Goal: Task Accomplishment & Management: Manage account settings

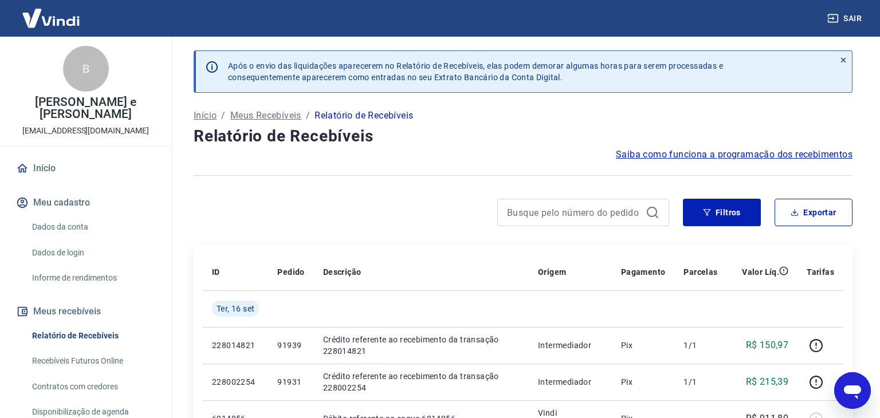
scroll to position [173, 0]
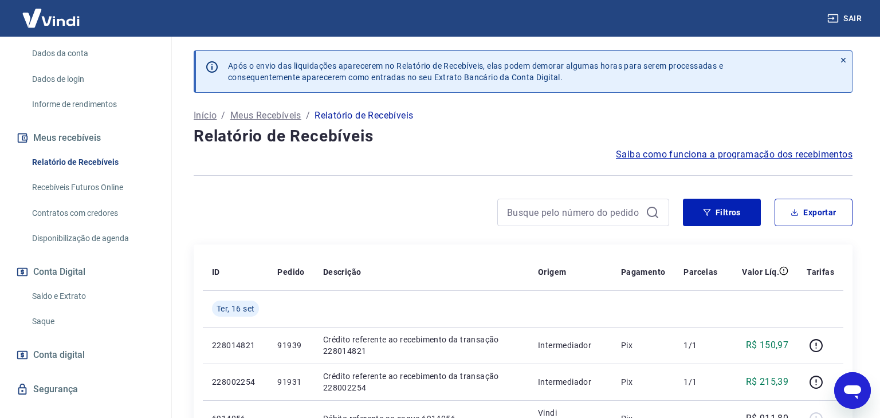
click at [50, 310] on link "Saque" at bounding box center [92, 321] width 130 height 23
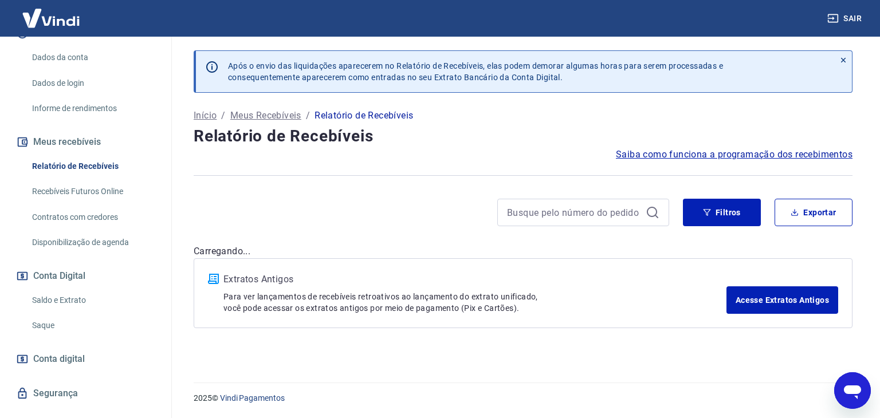
scroll to position [179, 0]
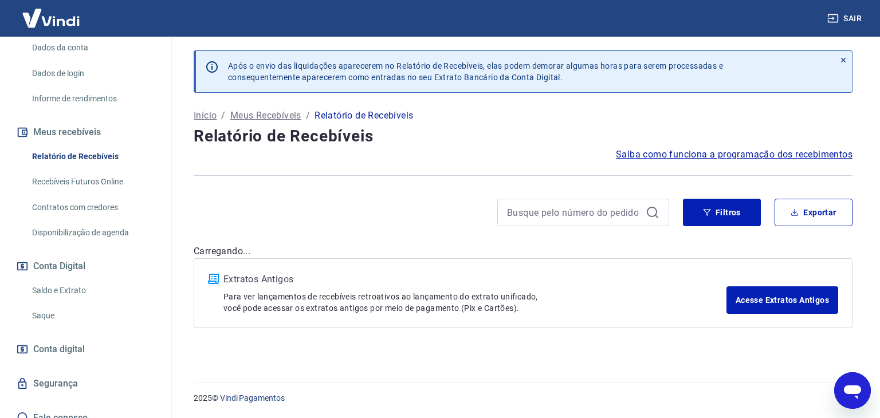
click at [46, 304] on link "Saque" at bounding box center [92, 315] width 130 height 23
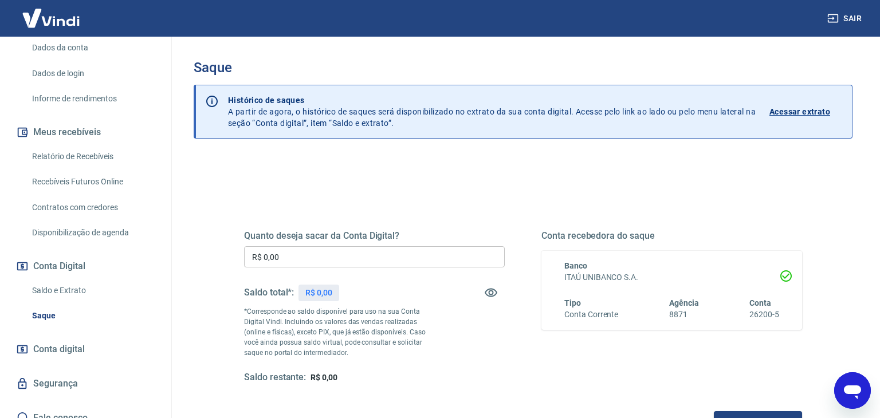
click at [302, 257] on input "R$ 0,00" at bounding box center [374, 256] width 261 height 21
click at [295, 253] on input "R$ 0,00" at bounding box center [374, 256] width 261 height 21
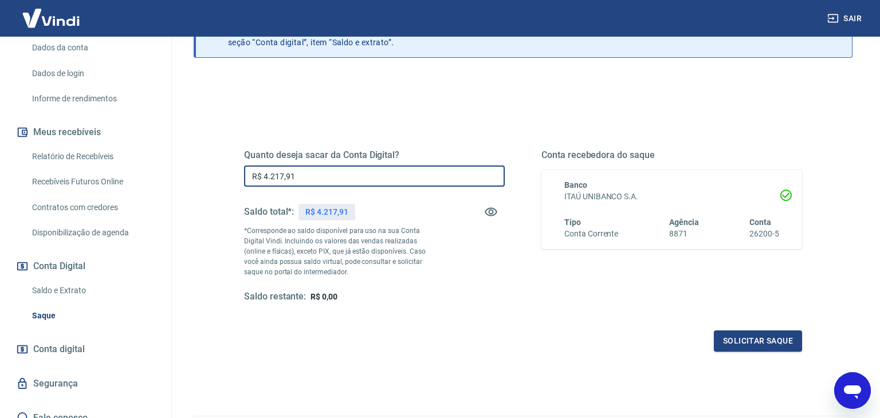
scroll to position [82, 0]
type input "R$ 4.217,91"
click at [739, 338] on button "Solicitar saque" at bounding box center [757, 339] width 88 height 21
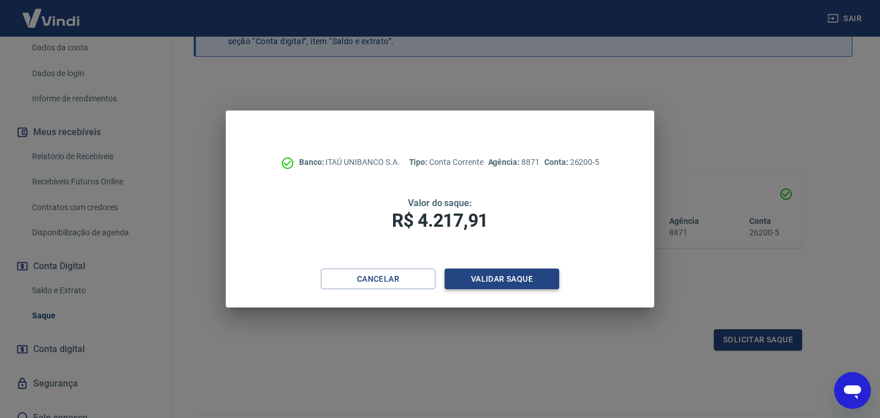
click at [515, 279] on button "Validar saque" at bounding box center [501, 279] width 115 height 21
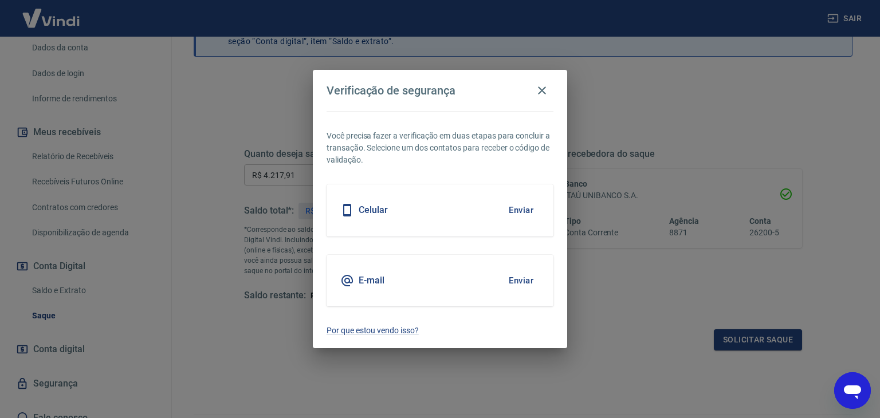
click at [514, 210] on button "Enviar" at bounding box center [520, 210] width 37 height 24
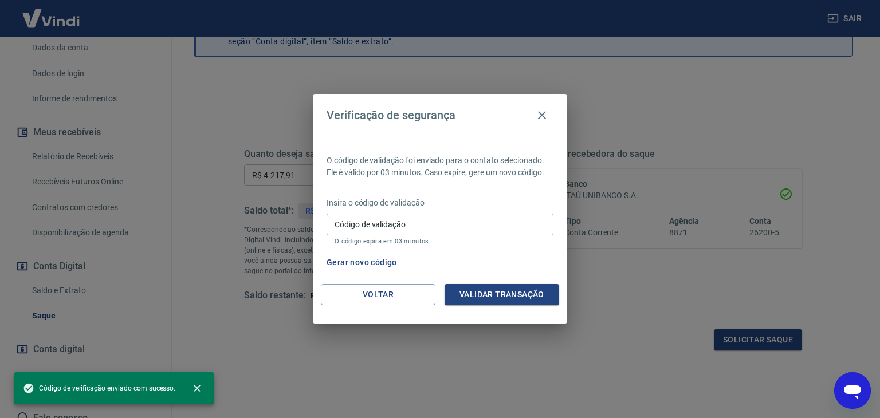
click at [488, 224] on input "Código de validação" at bounding box center [439, 224] width 227 height 21
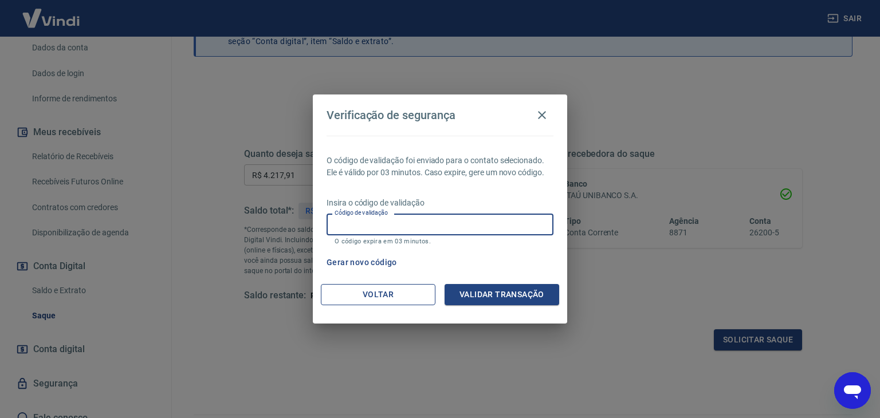
click at [354, 295] on button "Voltar" at bounding box center [378, 294] width 115 height 21
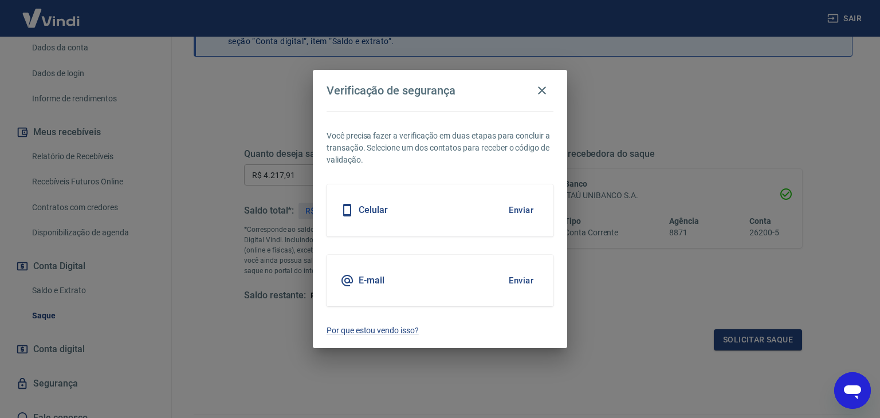
click at [516, 281] on button "Enviar" at bounding box center [520, 281] width 37 height 24
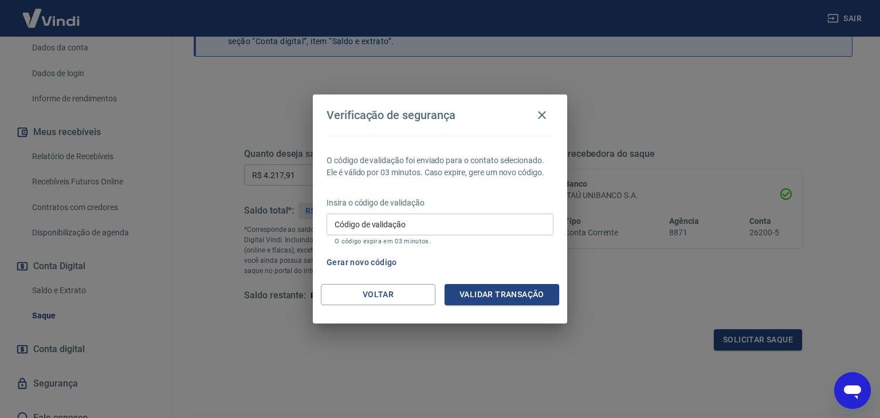
click at [507, 227] on input "Código de validação" at bounding box center [439, 224] width 227 height 21
type input "793931"
click at [525, 291] on button "Validar transação" at bounding box center [501, 294] width 115 height 21
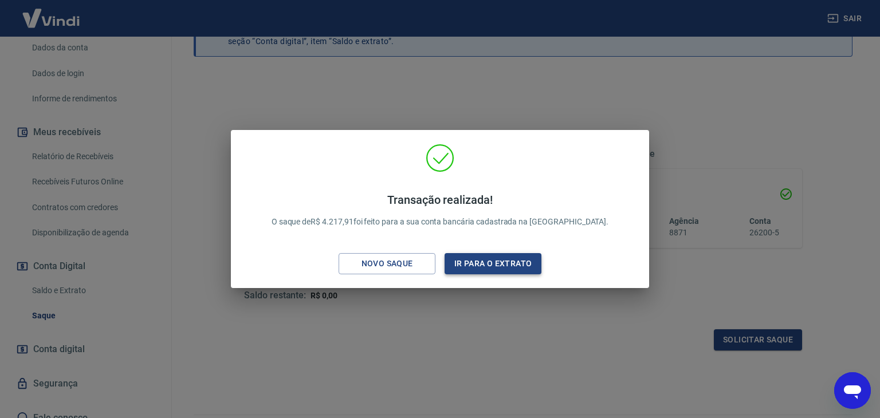
click at [511, 272] on button "Ir para o extrato" at bounding box center [492, 263] width 97 height 21
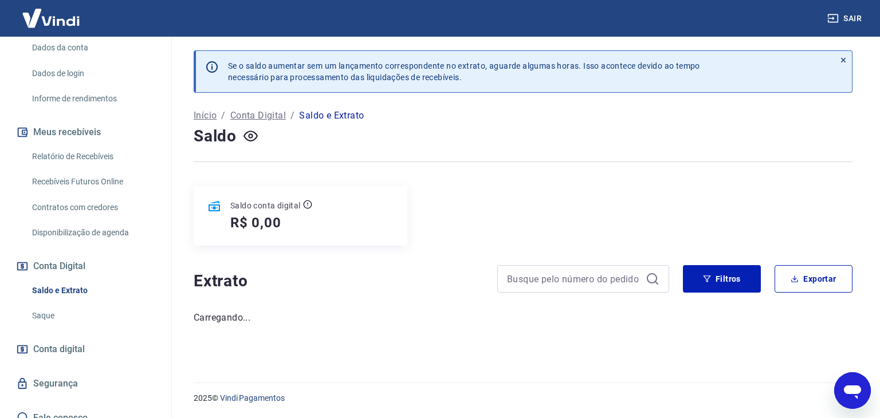
click at [101, 145] on link "Relatório de Recebíveis" at bounding box center [92, 156] width 130 height 23
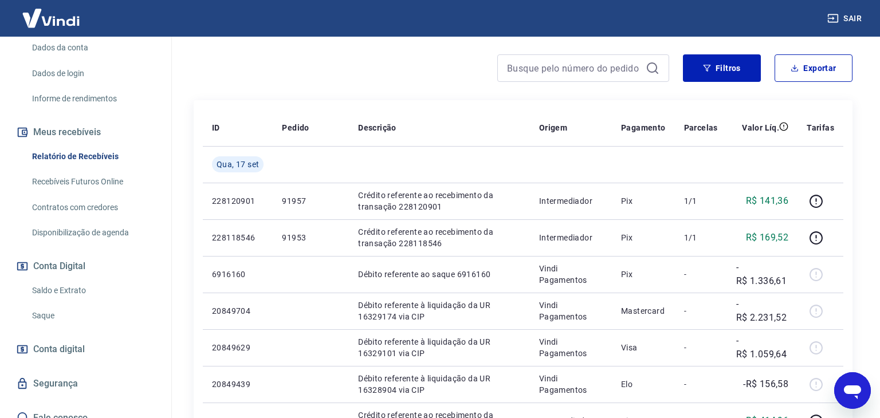
scroll to position [153, 0]
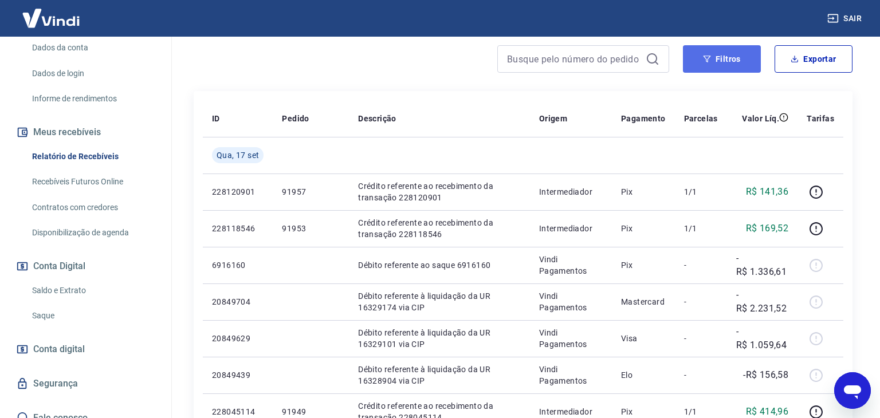
click at [727, 58] on button "Filtros" at bounding box center [722, 58] width 78 height 27
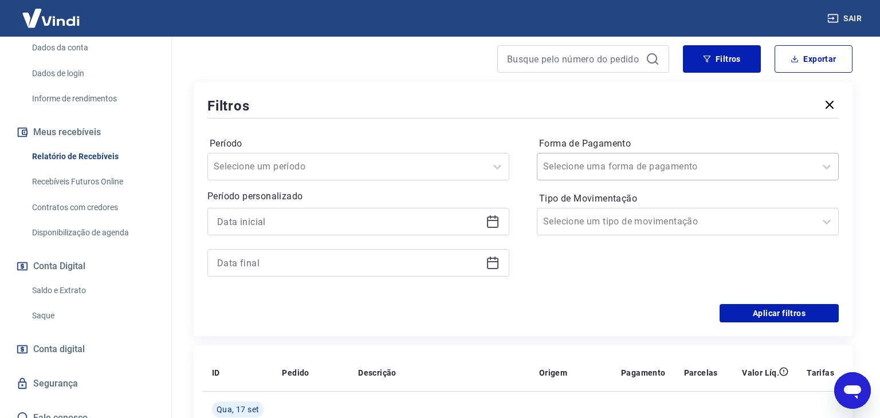
click at [648, 163] on input "Forma de Pagamento" at bounding box center [601, 167] width 116 height 14
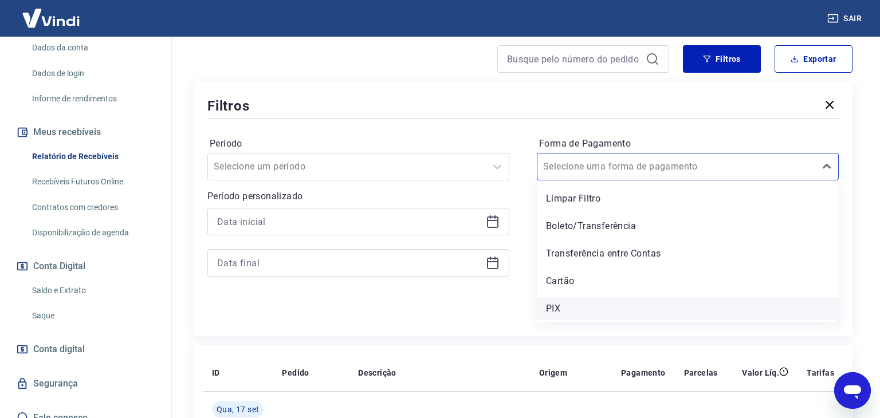
click at [547, 305] on div "PIX" at bounding box center [688, 308] width 302 height 23
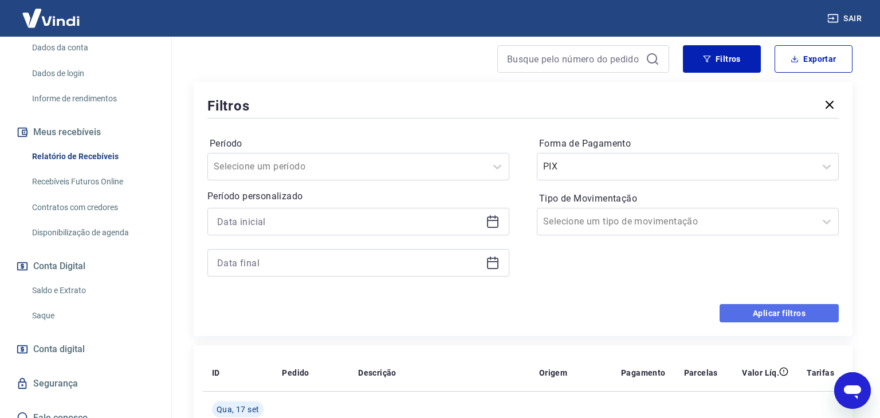
click at [738, 315] on button "Aplicar filtros" at bounding box center [778, 313] width 119 height 18
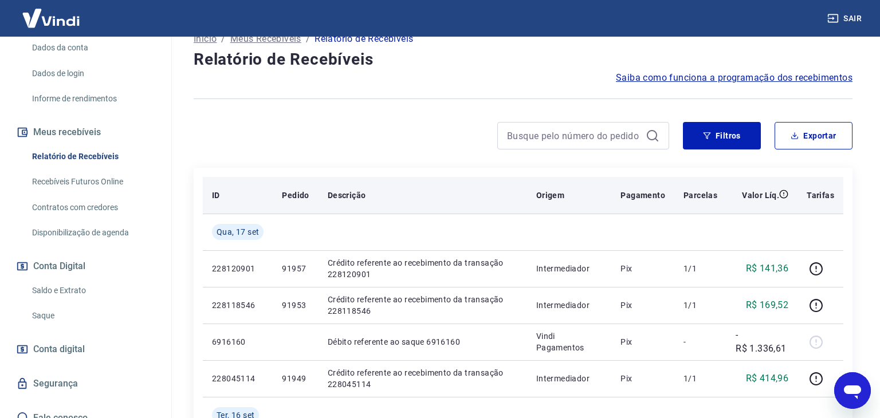
scroll to position [81, 0]
